Goal: Answer question/provide support

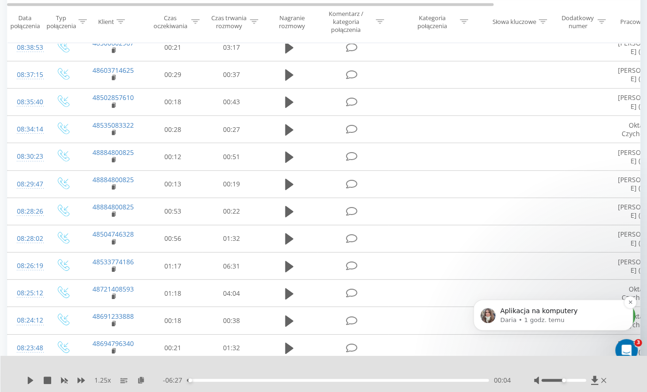
click at [579, 311] on p "Aplikacja na komputery" at bounding box center [560, 311] width 121 height 9
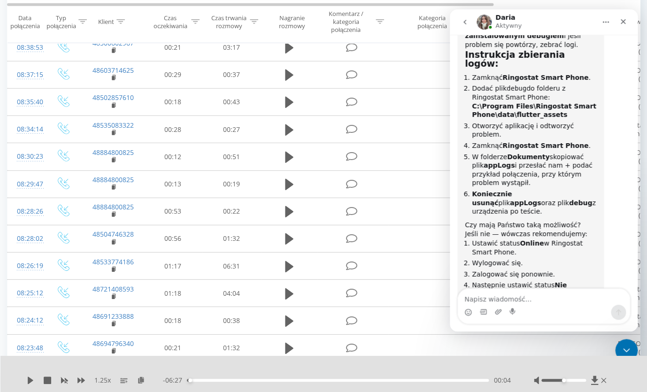
scroll to position [4139, 0]
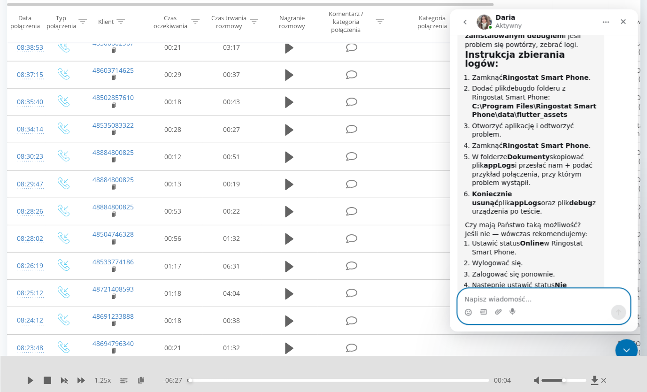
click at [561, 295] on textarea "Napisz wiadomość..." at bounding box center [544, 297] width 172 height 16
click at [517, 302] on textarea "Napisz wiadomość..." at bounding box center [544, 297] width 172 height 16
type textarea "wylogowana"
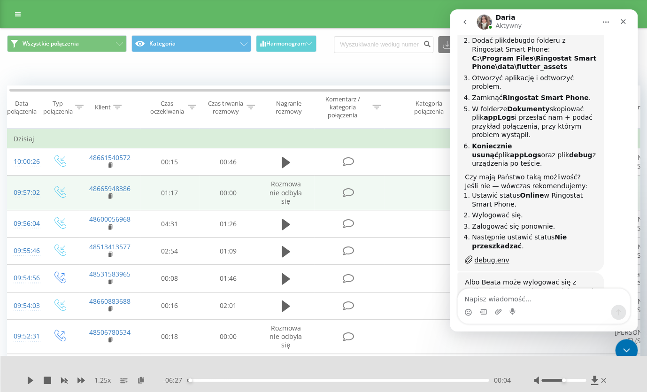
scroll to position [4189, 0]
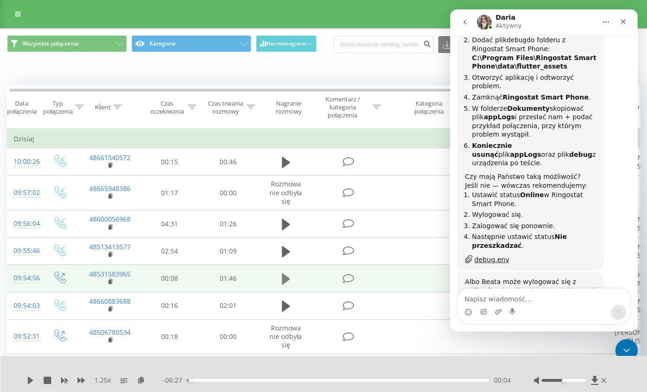
click at [287, 285] on icon at bounding box center [286, 278] width 8 height 11
click at [623, 24] on icon "Zamknij" at bounding box center [624, 22] width 8 height 8
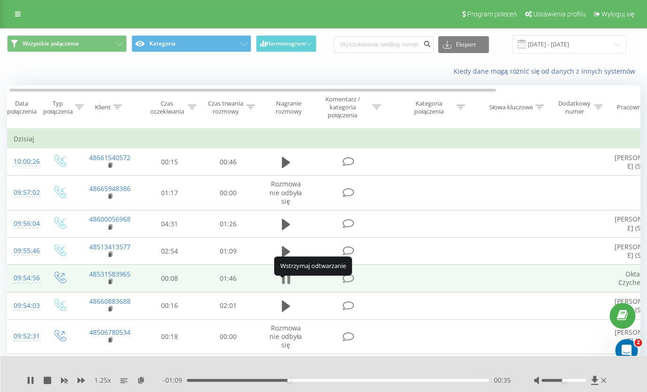
click at [289, 284] on icon at bounding box center [288, 279] width 3 height 10
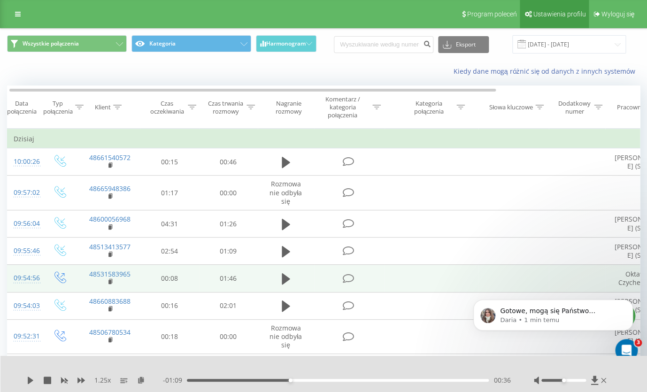
scroll to position [0, 0]
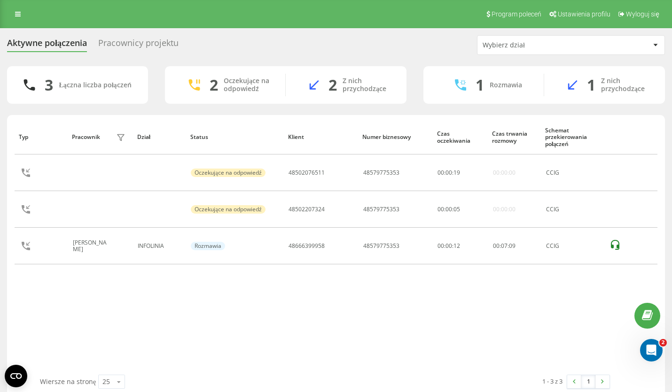
click at [137, 47] on div "Pracownicy projektu" at bounding box center [138, 45] width 80 height 15
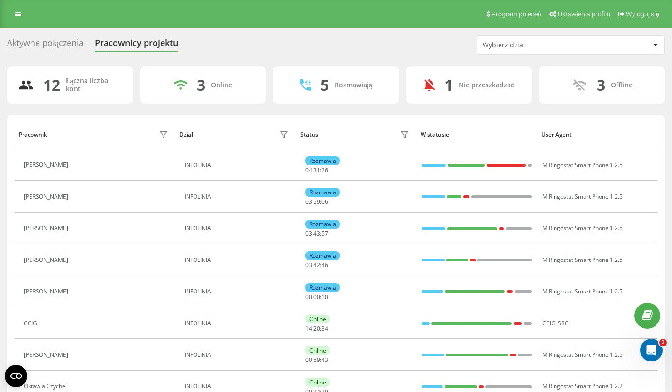
click at [46, 44] on div "Aktywne połączenia" at bounding box center [45, 45] width 77 height 15
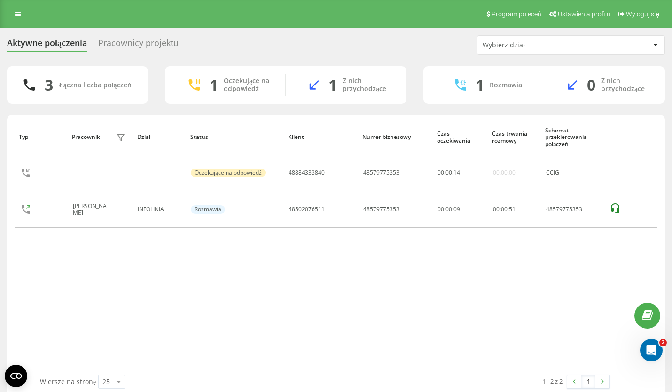
click at [160, 276] on div "Typ Pracownik filtra Dział Status Klient Numer biznesowy Czas oczekiwania Czas …" at bounding box center [336, 247] width 643 height 255
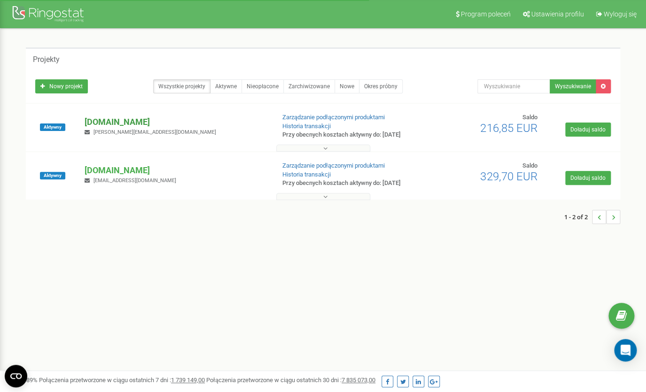
click at [135, 124] on p "[DOMAIN_NAME]" at bounding box center [176, 122] width 182 height 12
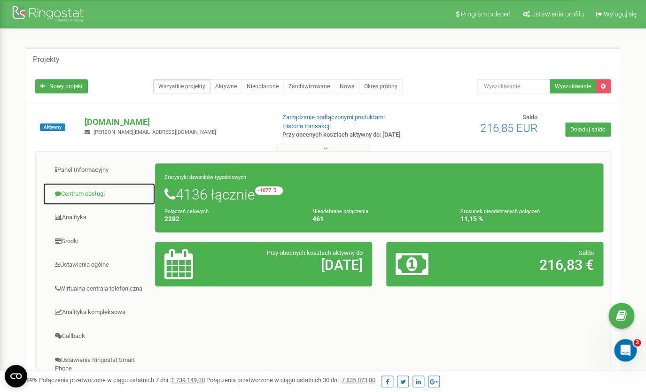
click at [83, 194] on link "Centrum obsługi" at bounding box center [99, 194] width 113 height 23
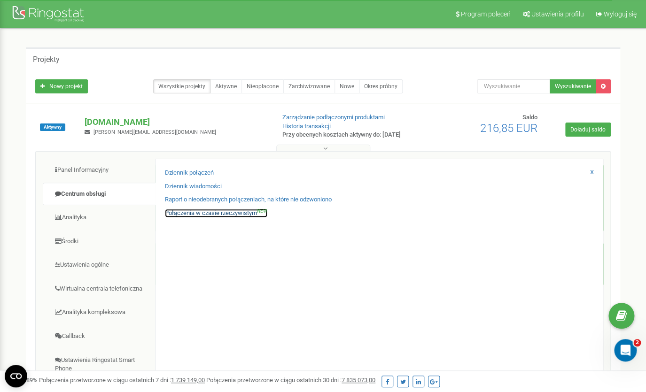
click at [198, 212] on link "Połączenia w czasie rzeczywistym NEW" at bounding box center [216, 213] width 102 height 9
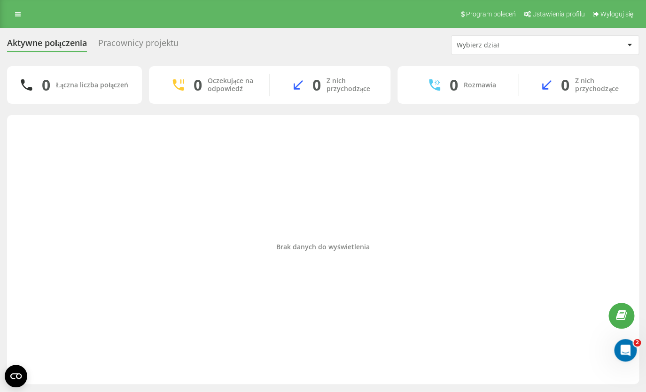
click at [133, 44] on div "Pracownicy projektu" at bounding box center [138, 45] width 80 height 15
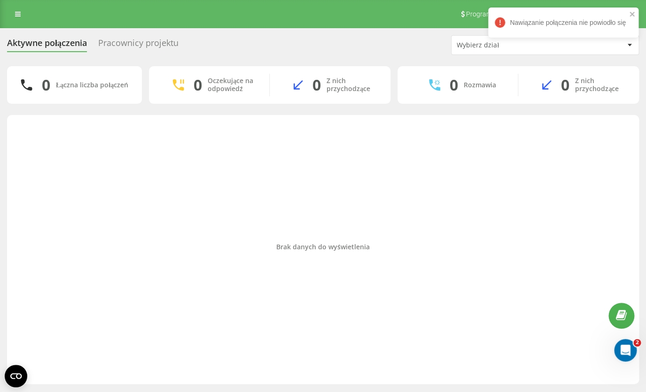
click at [59, 46] on div "Aktywne połączenia" at bounding box center [47, 45] width 80 height 15
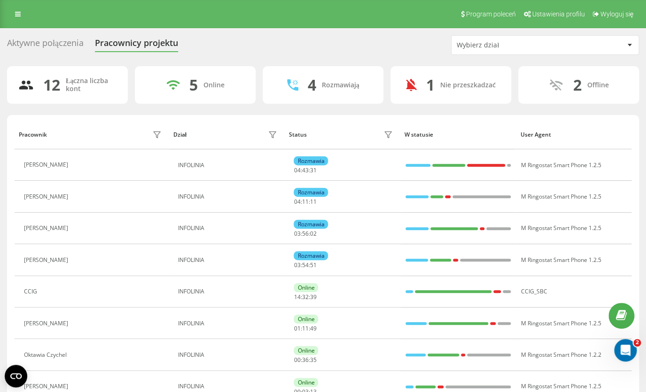
click at [61, 47] on div "Aktywne połączenia" at bounding box center [45, 45] width 77 height 15
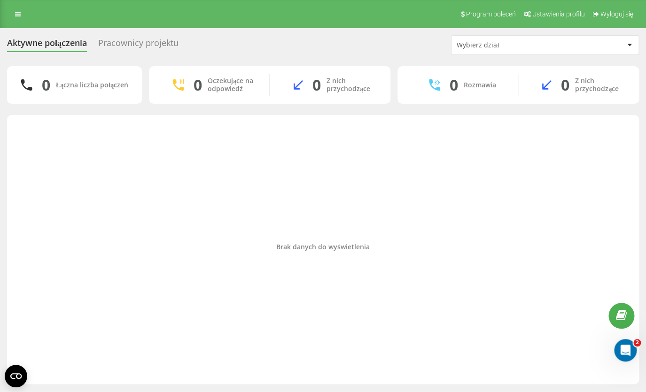
click at [226, 184] on div "Brak danych do wyświetlenia" at bounding box center [323, 247] width 617 height 255
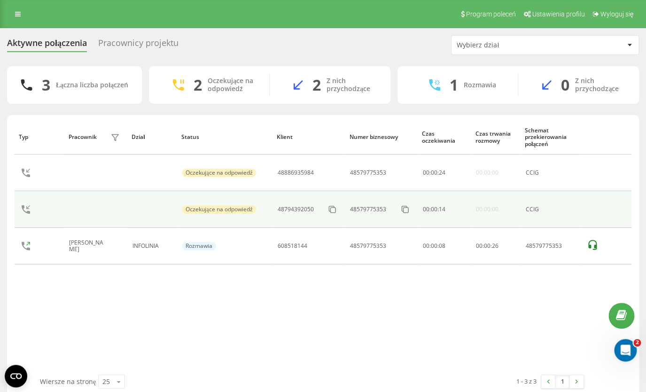
click at [594, 210] on td at bounding box center [607, 209] width 50 height 37
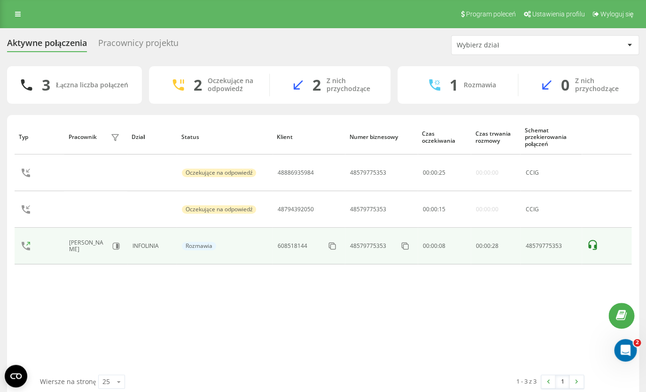
click at [585, 249] on td at bounding box center [607, 246] width 50 height 37
click at [592, 246] on icon at bounding box center [592, 245] width 11 height 11
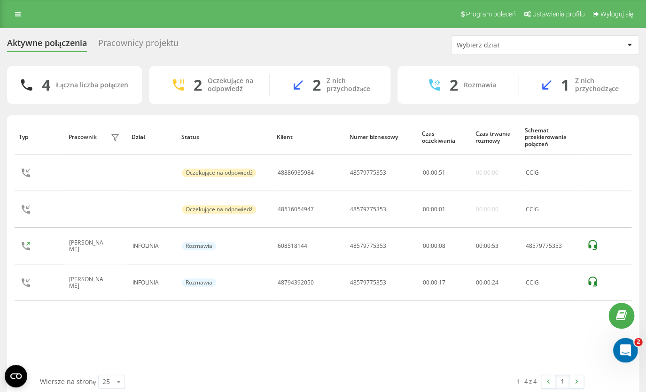
click at [625, 351] on icon "Otwórz komunikator Intercom" at bounding box center [625, 350] width 16 height 16
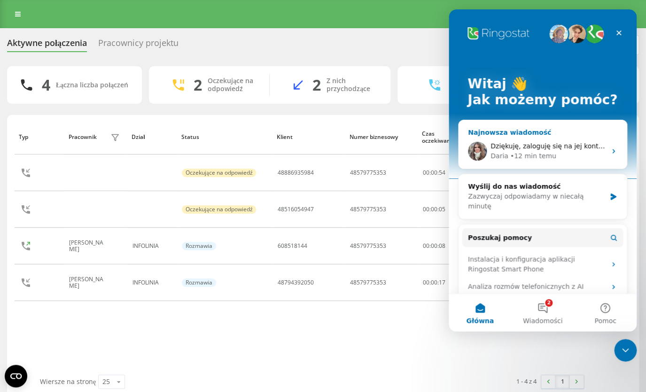
click at [542, 144] on span "Dziękuję, zaloguję się na jej konto i będę obserwować do końca dnia." at bounding box center [603, 146] width 227 height 8
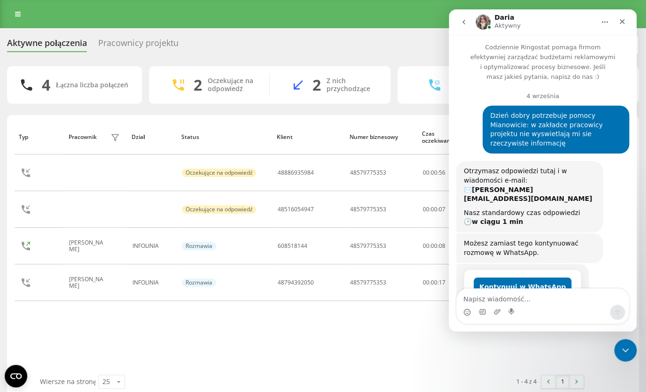
scroll to position [4189, 0]
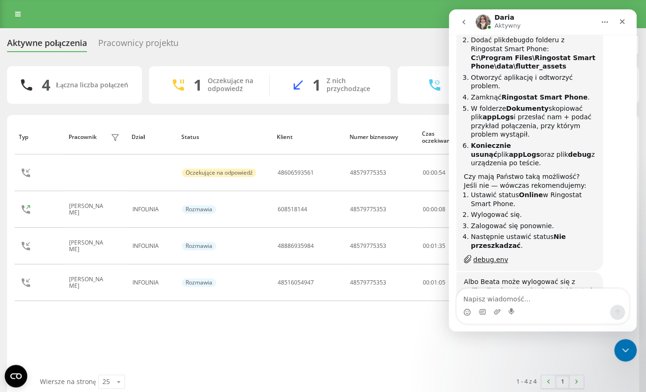
click at [318, 325] on div "Typ Pracownik filtra Dział Status Klient Numer biznesowy Czas oczekiwania Czas …" at bounding box center [323, 247] width 617 height 255
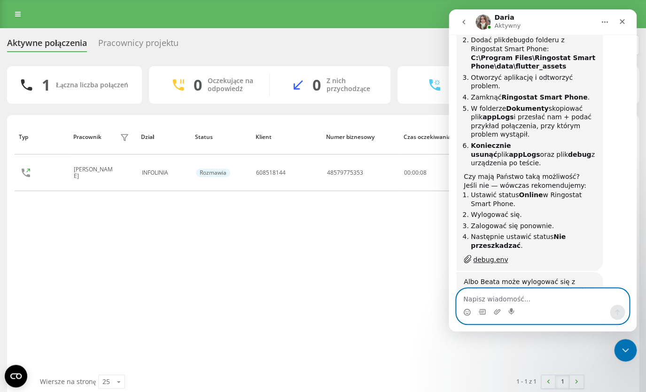
click at [481, 299] on textarea "Napisz wiadomość..." at bounding box center [543, 297] width 172 height 16
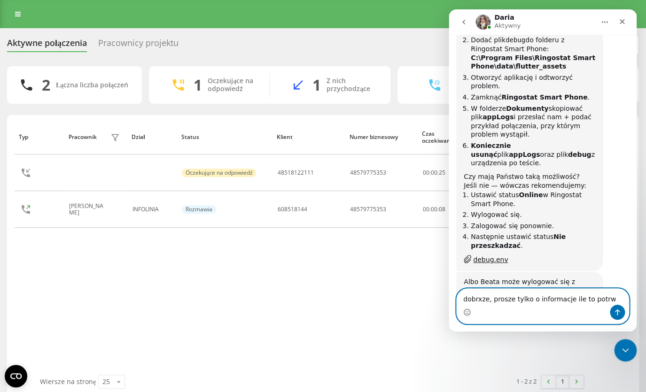
type textarea "dobrxze, prosze tylko o informacje ile to potrwa"
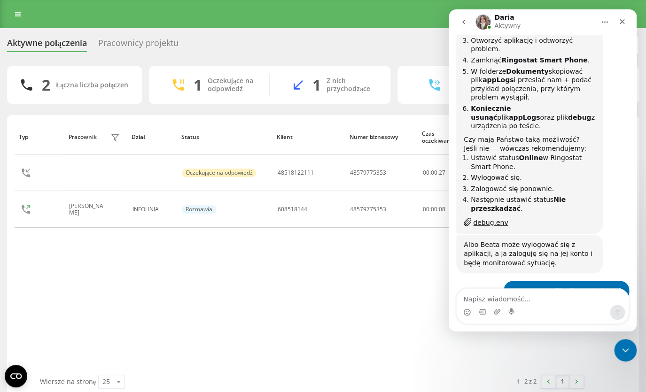
click at [258, 277] on div "Typ Pracownik filtra Dział Status Klient Numer biznesowy Czas oczekiwania Czas …" at bounding box center [323, 247] width 617 height 255
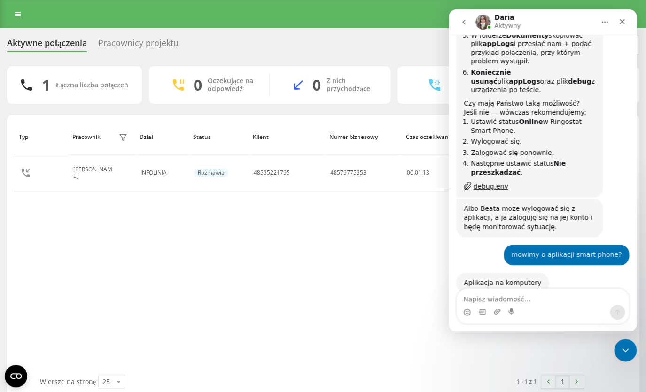
scroll to position [4291, 0]
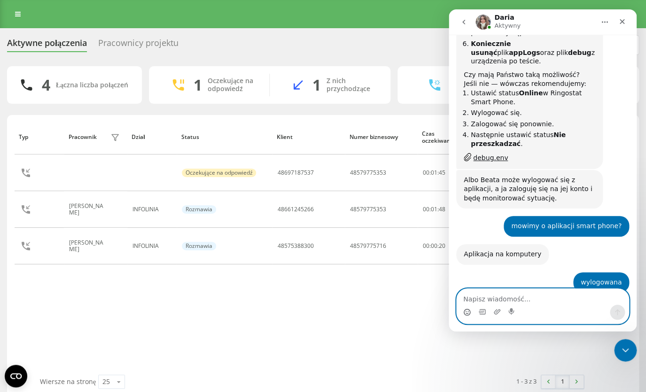
click at [467, 314] on icon "Selektor emotek" at bounding box center [467, 313] width 8 height 8
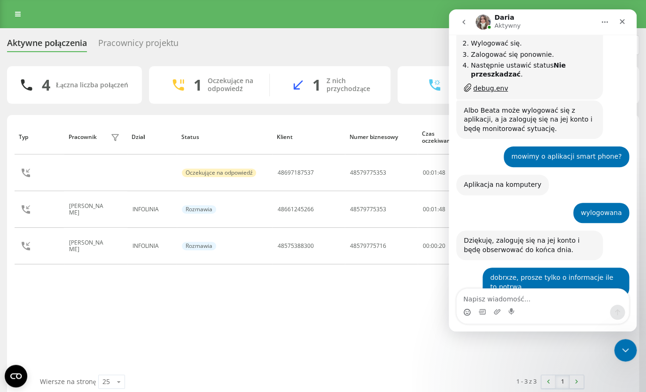
click at [317, 321] on div "Typ Pracownik filtra Dział Status Klient Numer biznesowy Czas oczekiwania Czas …" at bounding box center [323, 247] width 617 height 255
click at [191, 300] on div "Typ Pracownik filtra Dział Status Klient Numer biznesowy Czas oczekiwania Czas …" at bounding box center [323, 247] width 617 height 255
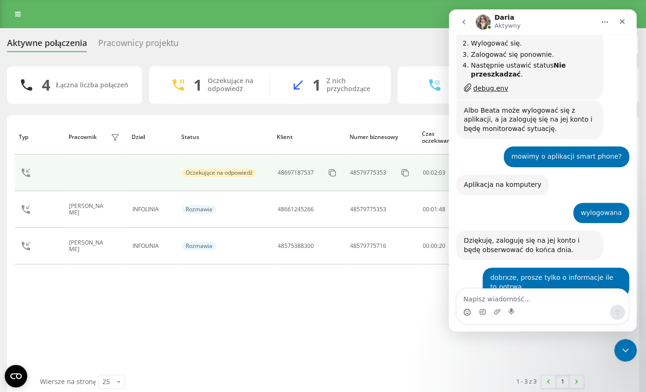
scroll to position [13, 0]
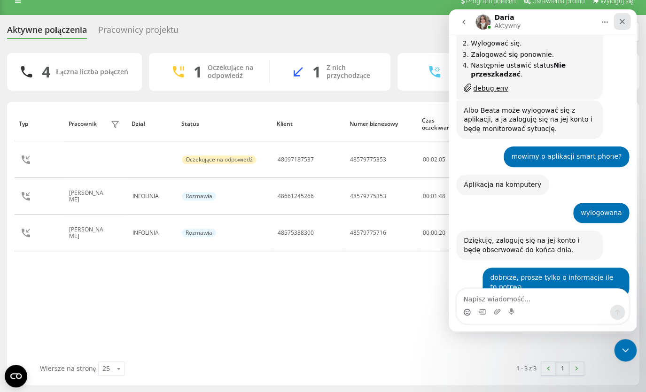
click at [625, 21] on icon "Zamknij" at bounding box center [622, 22] width 8 height 8
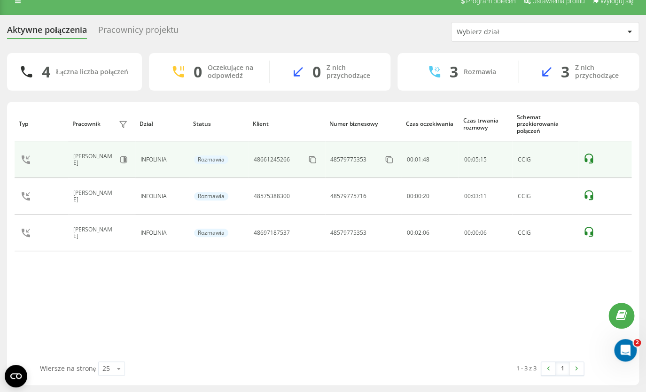
scroll to position [0, 0]
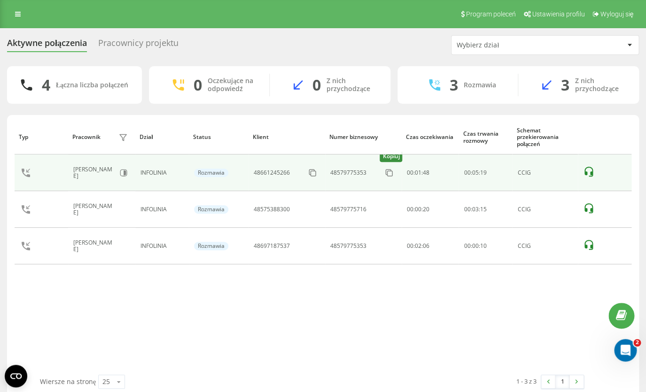
click at [383, 178] on button at bounding box center [388, 173] width 15 height 10
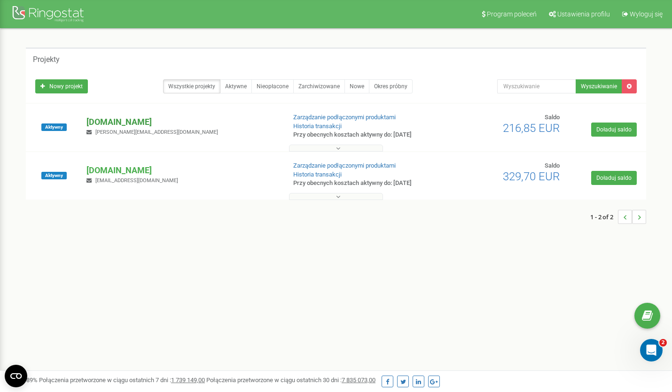
click at [125, 122] on p "[DOMAIN_NAME]" at bounding box center [181, 122] width 191 height 12
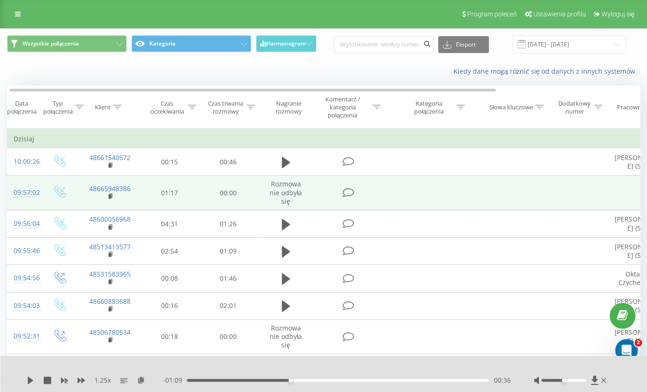
scroll to position [4189, 0]
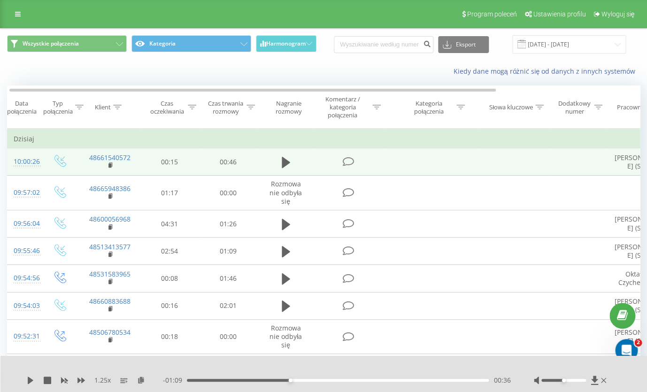
click at [624, 347] on icon "Otwórz komunikator Intercom" at bounding box center [627, 351] width 16 height 16
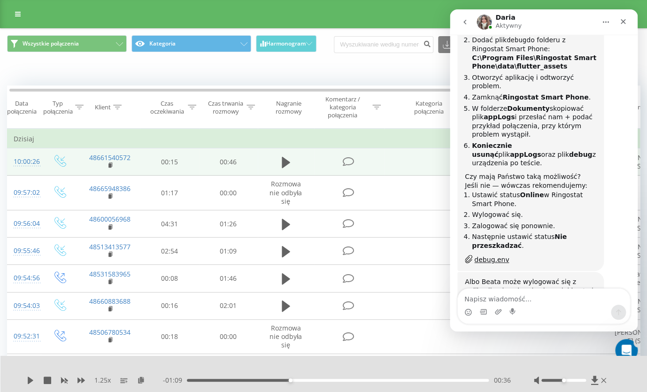
scroll to position [0, 0]
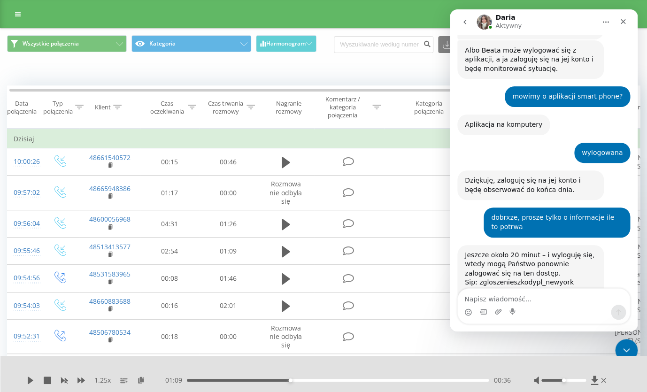
scroll to position [4421, 0]
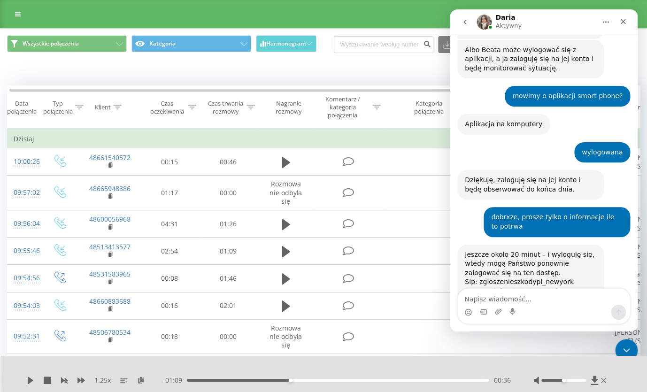
click at [509, 303] on textarea "Napisz wiadomość..." at bounding box center [544, 297] width 172 height 16
type textarea "dziekuje"
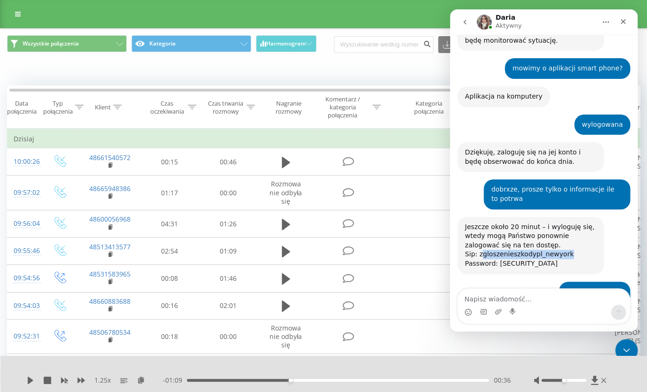
drag, startPoint x: 481, startPoint y: 91, endPoint x: 584, endPoint y: 91, distance: 103.3
click at [585, 250] on div "Sip: zgloszenieszkodypl_newyork" at bounding box center [531, 254] width 132 height 9
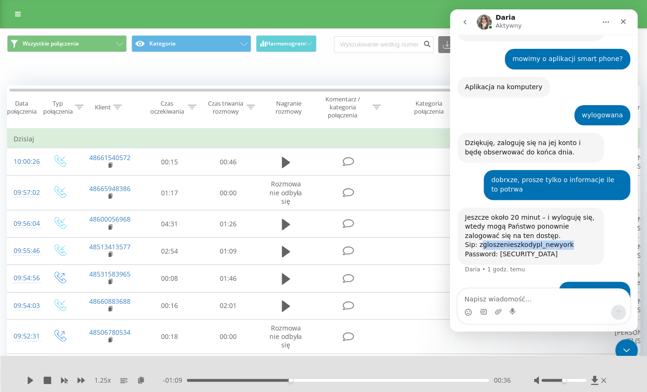
scroll to position [4458, 0]
click at [574, 241] on div "Sip: zgloszenieszkodypl_newyork" at bounding box center [531, 245] width 132 height 9
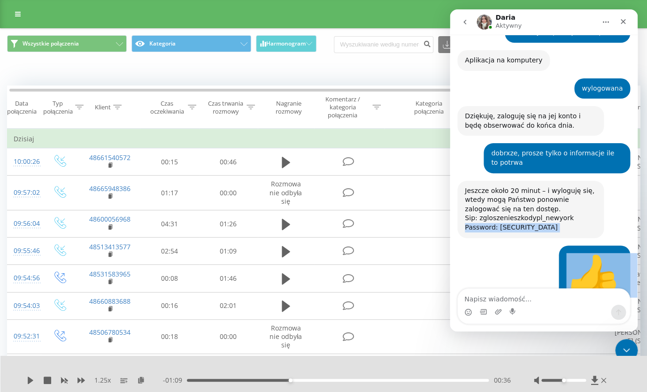
scroll to position [4485, 0]
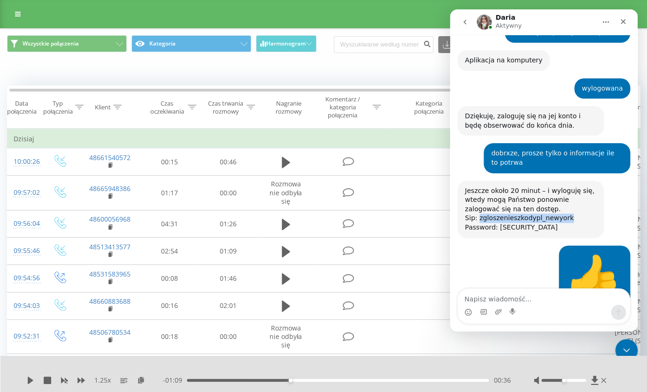
drag, startPoint x: 566, startPoint y: 92, endPoint x: 478, endPoint y: 57, distance: 94.6
click at [478, 214] on div "Sip: zgloszenieszkodypl_newyork" at bounding box center [531, 218] width 132 height 9
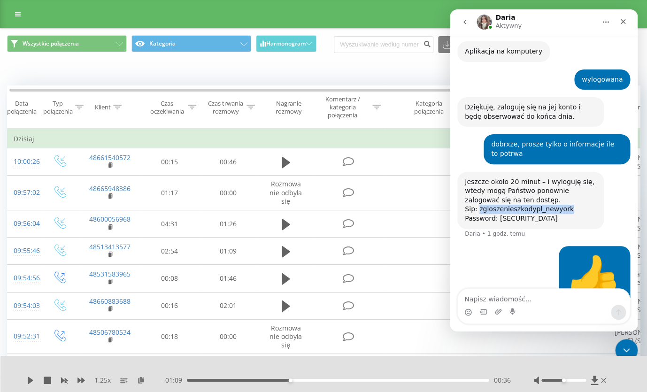
scroll to position [4494, 0]
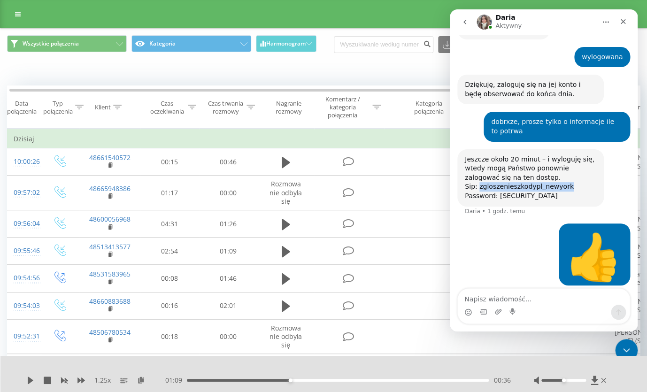
copy div "zgloszenieszkodypl_newyork"
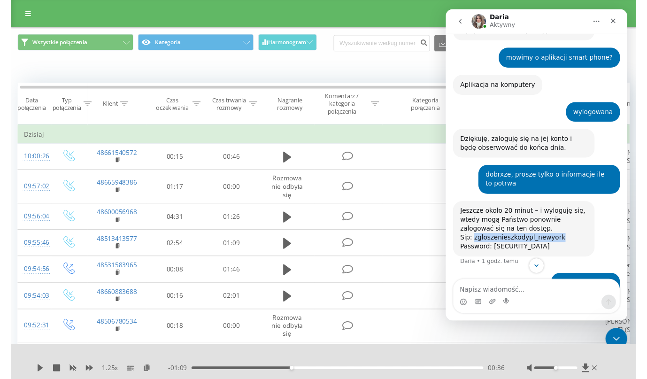
scroll to position [4453, 0]
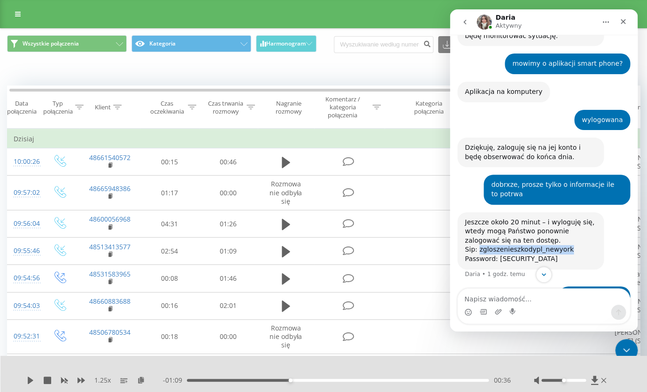
drag, startPoint x: 557, startPoint y: 95, endPoint x: 498, endPoint y: 98, distance: 58.3
click at [498, 255] on div "Password: 8atw[SDoCjaBYev!" at bounding box center [531, 259] width 132 height 9
copy div "8atw[SDoCjaBYev!"
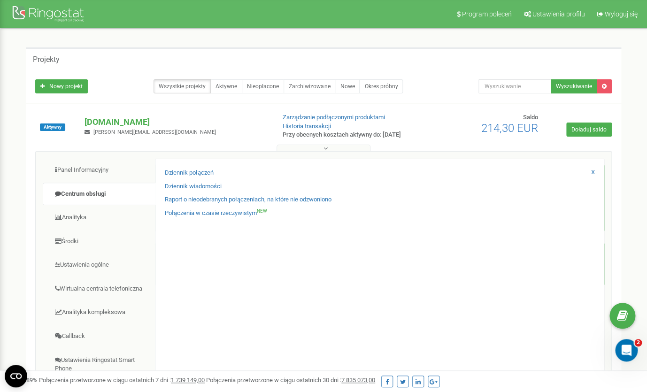
click at [228, 213] on link "Połączenia w czasie rzeczywistym NEW" at bounding box center [216, 213] width 102 height 9
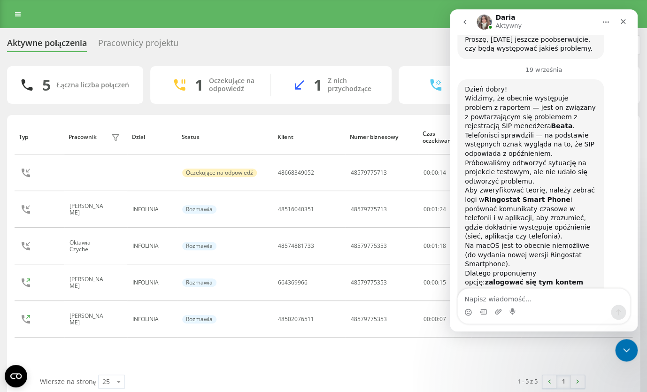
scroll to position [4403, 0]
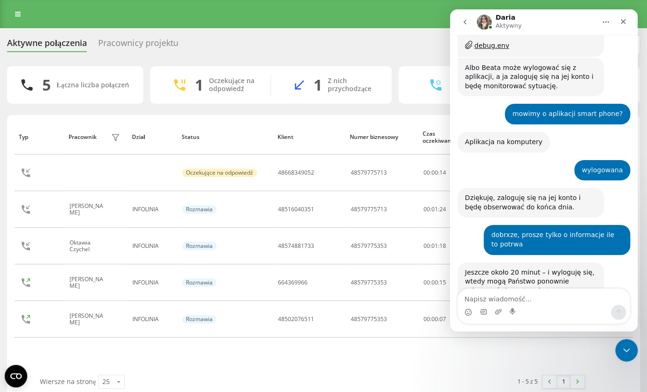
click at [124, 45] on div "Pracownicy projektu" at bounding box center [138, 45] width 80 height 15
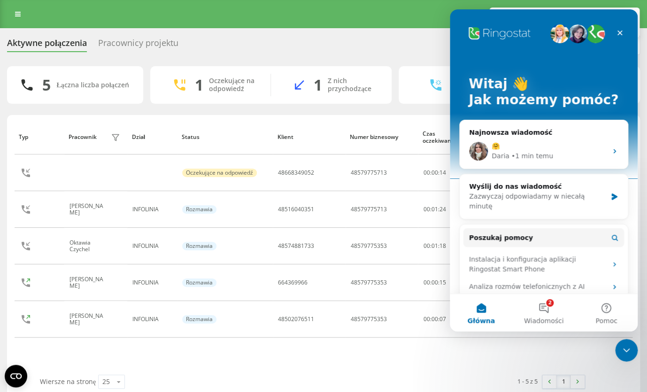
scroll to position [0, 0]
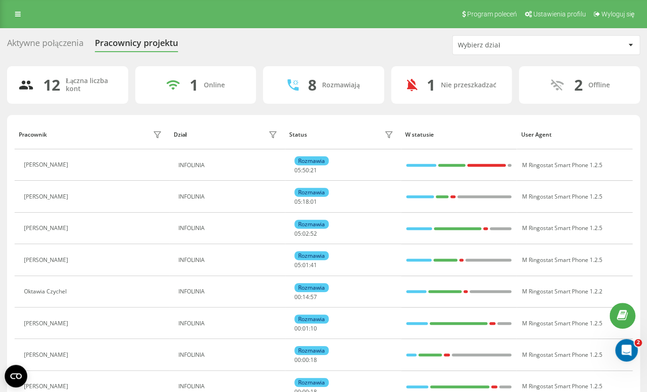
click at [56, 47] on div "Aktywne połączenia" at bounding box center [45, 45] width 77 height 15
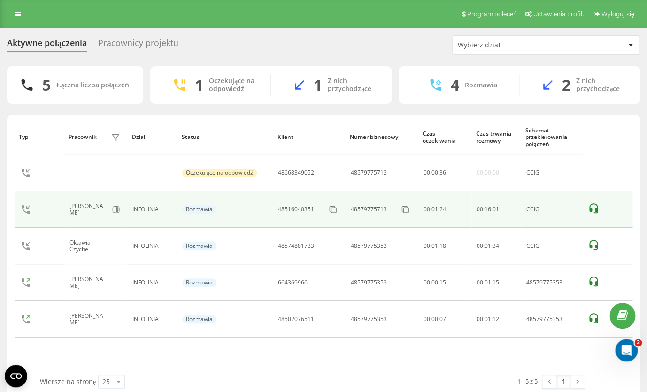
click at [597, 211] on icon at bounding box center [594, 208] width 8 height 10
